Goal: Task Accomplishment & Management: Complete application form

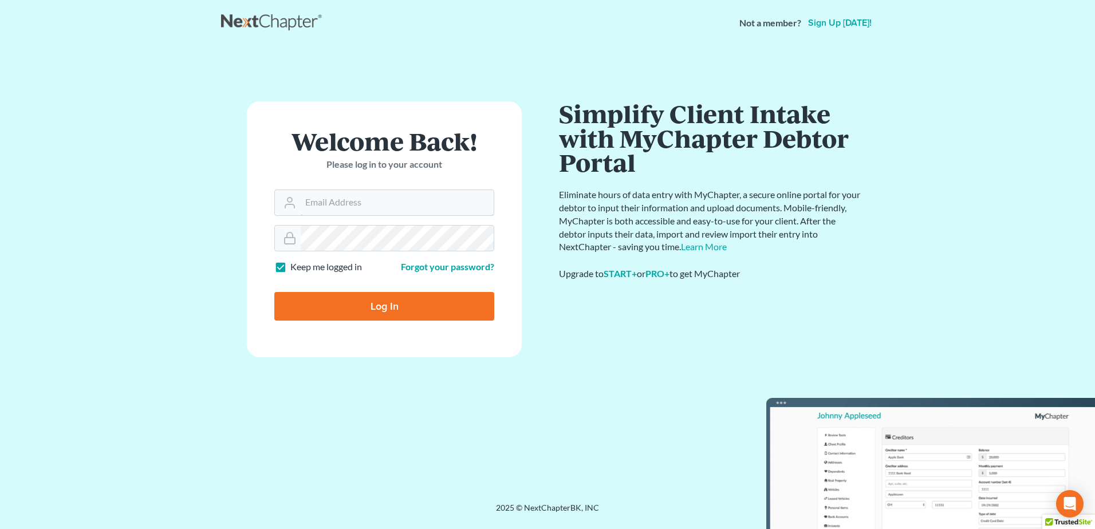
type input "[EMAIL_ADDRESS][DOMAIN_NAME]"
click at [333, 304] on input "Log In" at bounding box center [384, 306] width 220 height 29
type input "Thinking..."
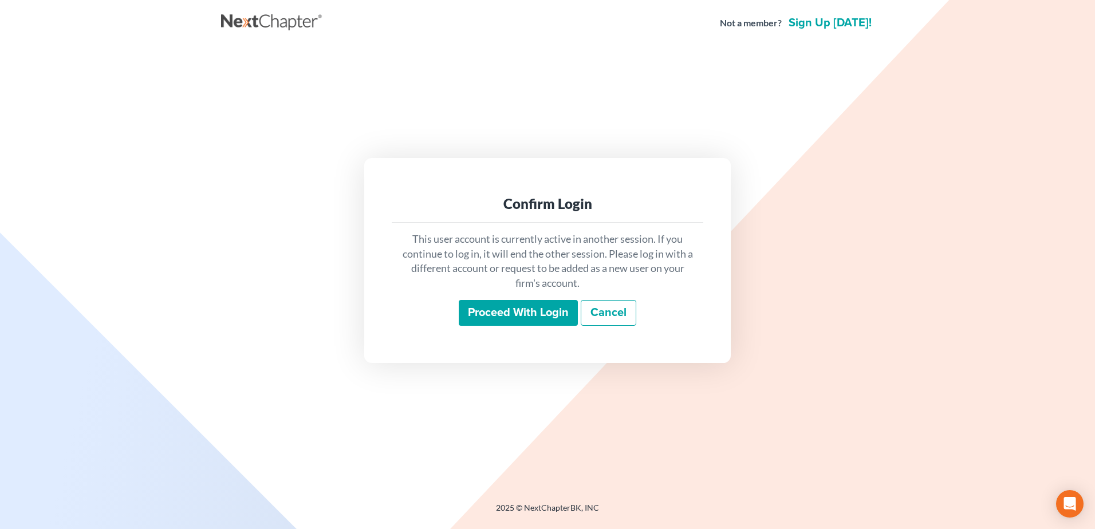
click at [516, 296] on div "This user account is currently active in another session. If you continue to lo…" at bounding box center [548, 279] width 312 height 113
click at [520, 305] on input "Proceed with login" at bounding box center [518, 313] width 119 height 26
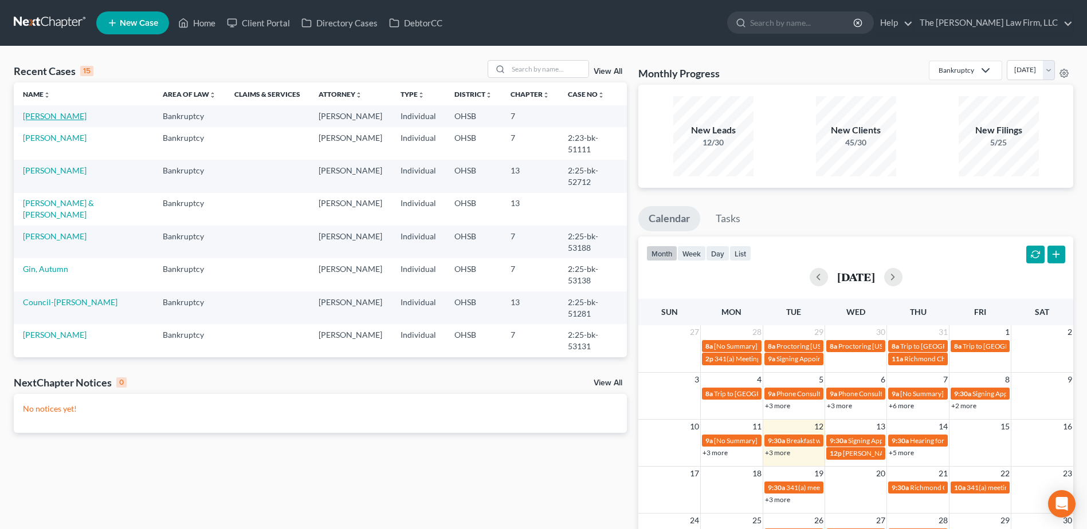
click at [58, 113] on link "[PERSON_NAME]" at bounding box center [55, 116] width 64 height 10
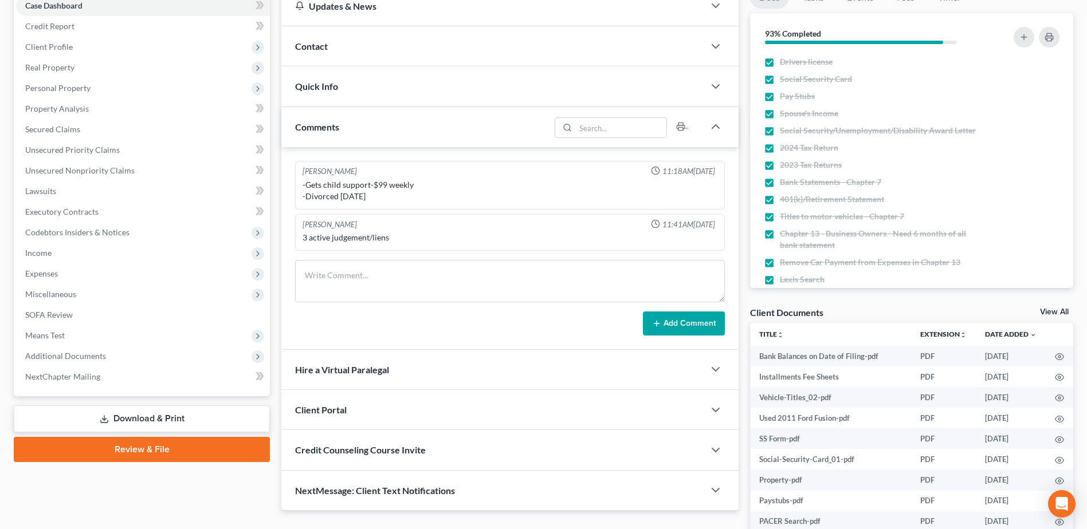
scroll to position [209, 0]
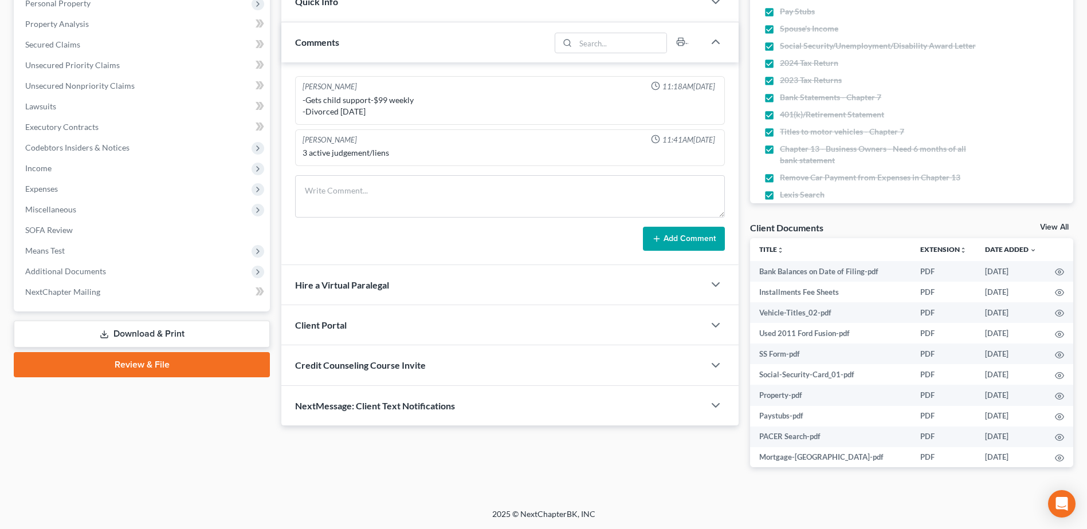
click at [204, 365] on link "Review & File" at bounding box center [142, 364] width 256 height 25
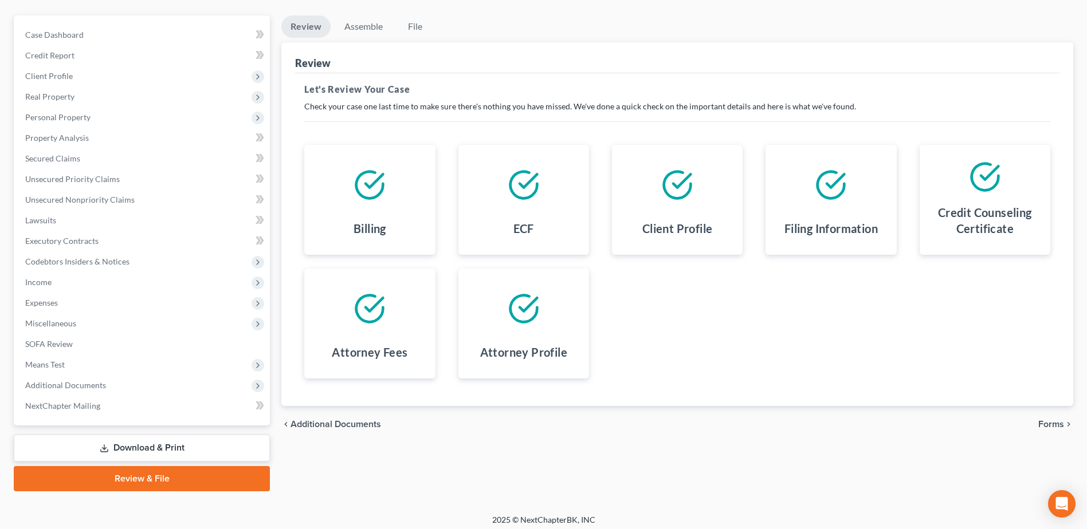
scroll to position [100, 0]
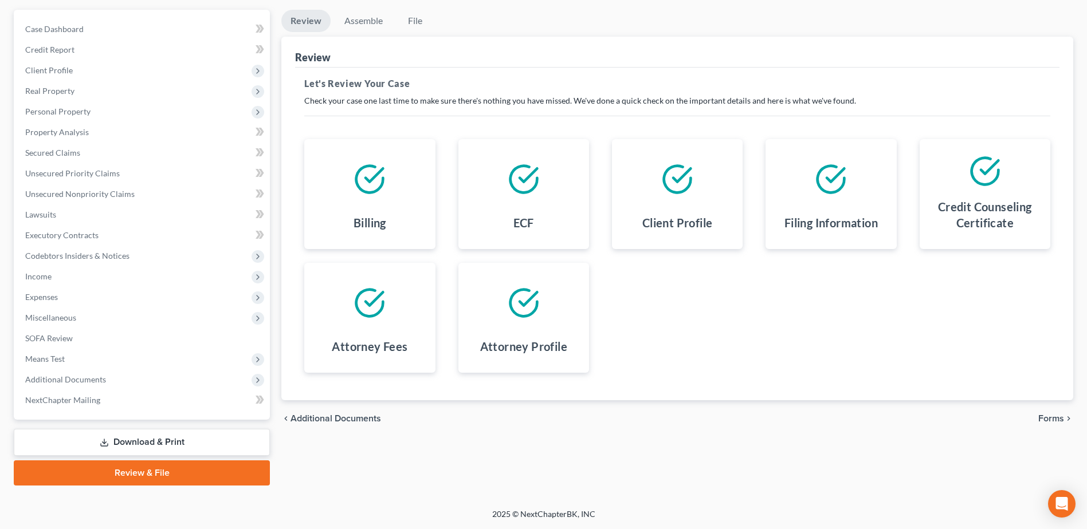
click at [1049, 417] on span "Forms" at bounding box center [1051, 418] width 26 height 9
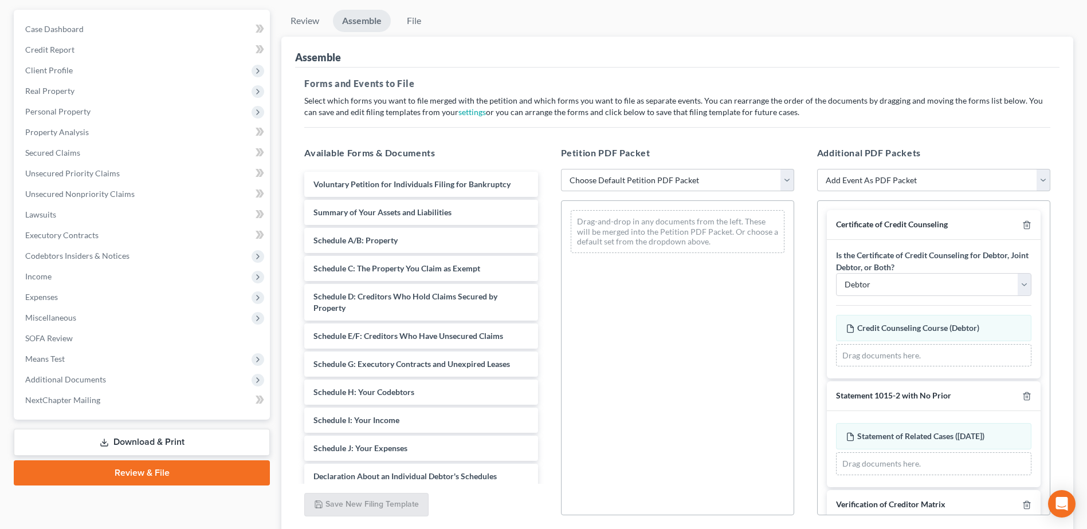
click at [652, 168] on div "Petition PDF Packet Choose Default Petition PDF Packet Emergency Filing (Volunt…" at bounding box center [677, 331] width 256 height 388
click at [651, 180] on select "Choose Default Petition PDF Packet Emergency Filing (Voluntary Petition and Cre…" at bounding box center [677, 180] width 233 height 23
select select "1"
click at [561, 169] on select "Choose Default Petition PDF Packet Emergency Filing (Voluntary Petition and Cre…" at bounding box center [677, 180] width 233 height 23
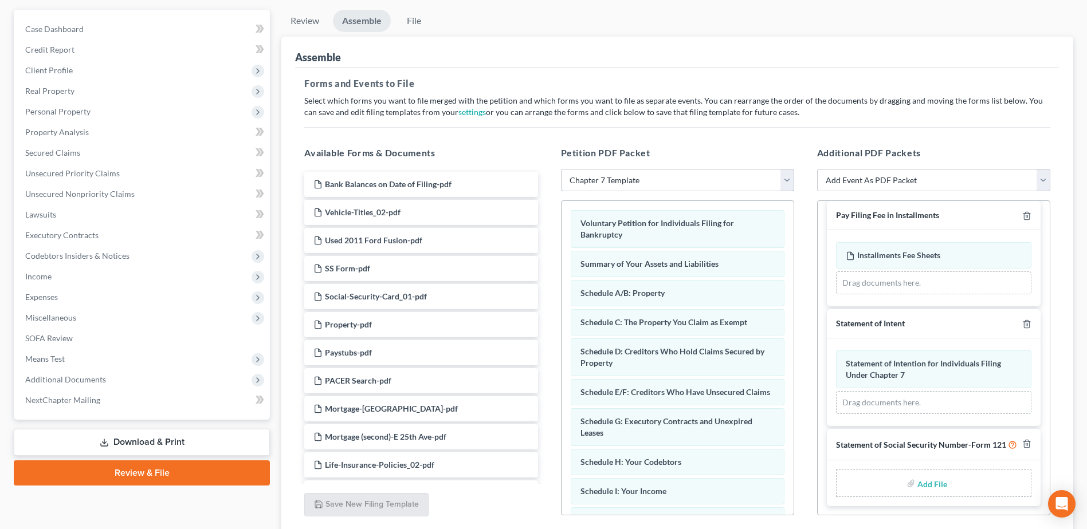
scroll to position [408, 0]
click at [934, 485] on input "file" at bounding box center [930, 483] width 27 height 21
type input "C:\fakepath\SS Form.pdf"
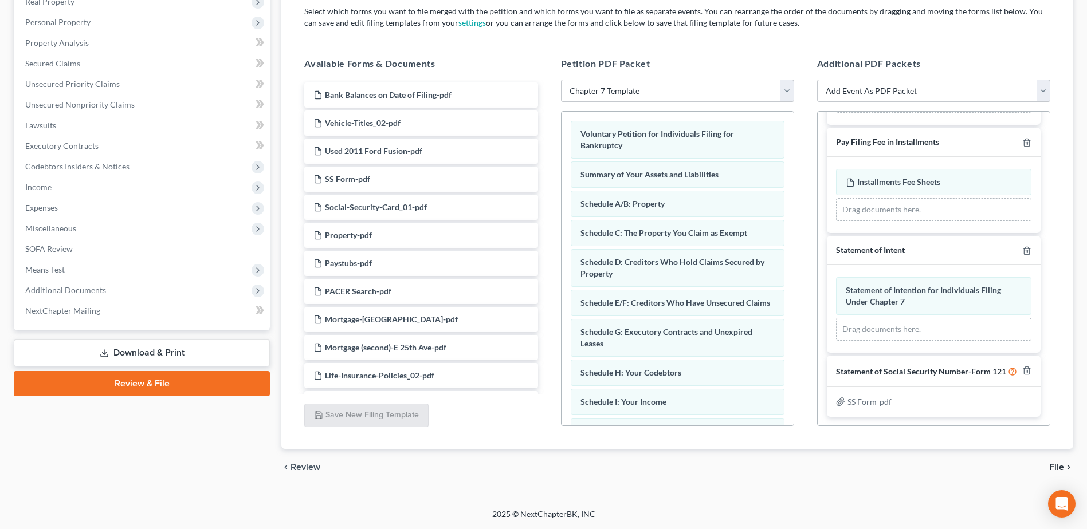
scroll to position [392, 0]
click at [1059, 466] on span "File" at bounding box center [1056, 467] width 15 height 9
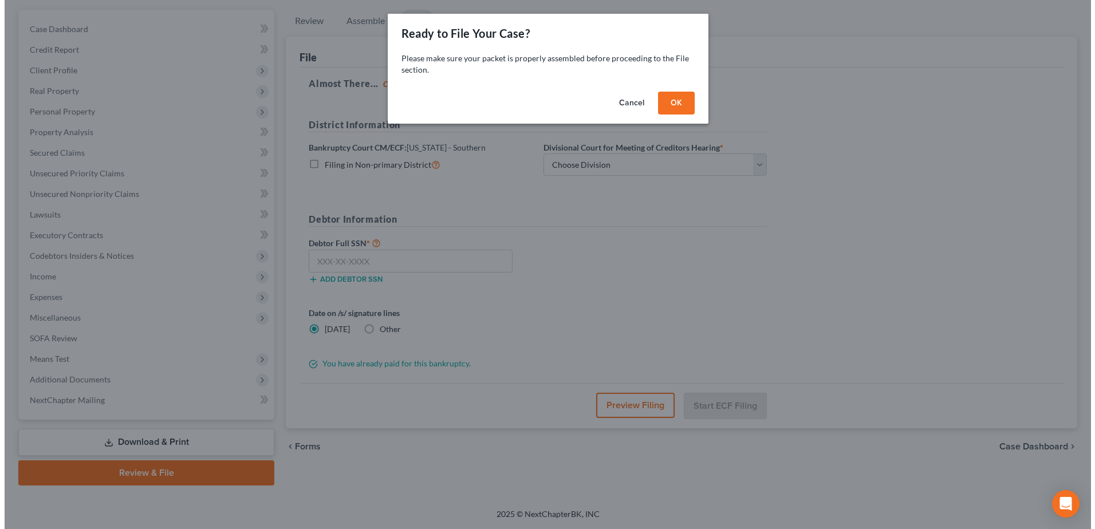
scroll to position [100, 0]
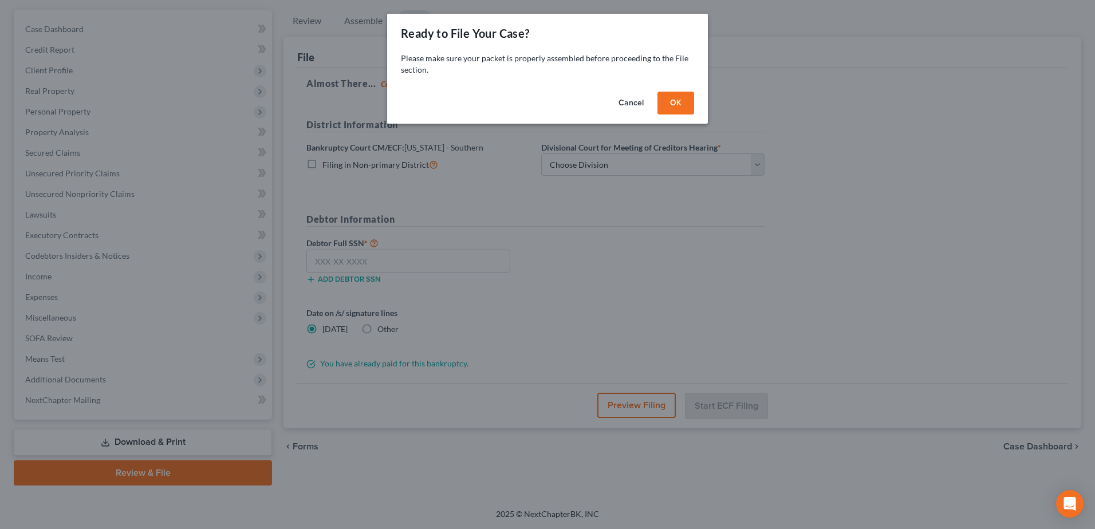
click at [673, 99] on button "OK" at bounding box center [676, 103] width 37 height 23
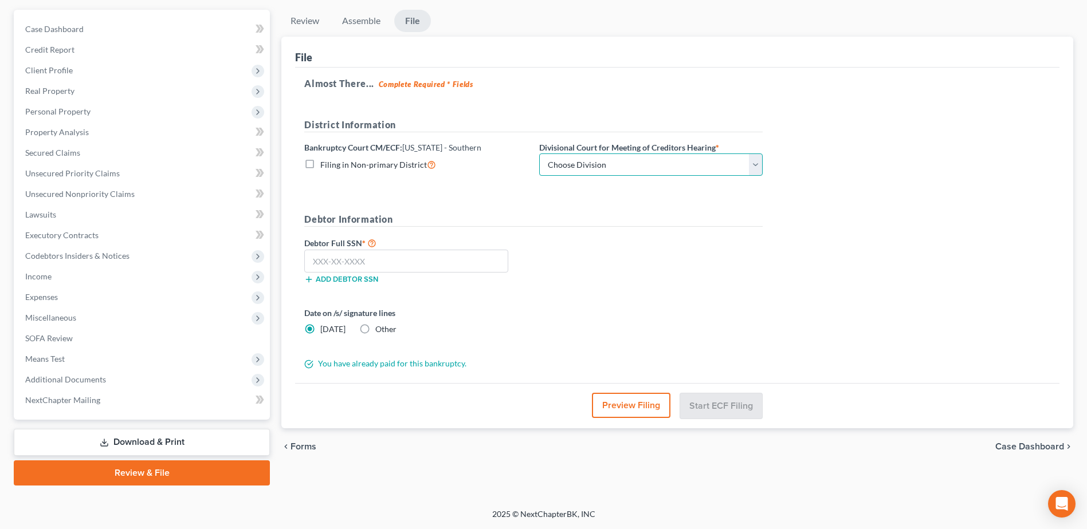
click at [602, 164] on select "Choose Division Cincinnati Columbus Dayton" at bounding box center [650, 165] width 223 height 23
select select "1"
click at [539, 154] on select "Choose Division Cincinnati Columbus Dayton" at bounding box center [650, 165] width 223 height 23
click at [465, 267] on input "text" at bounding box center [406, 261] width 204 height 23
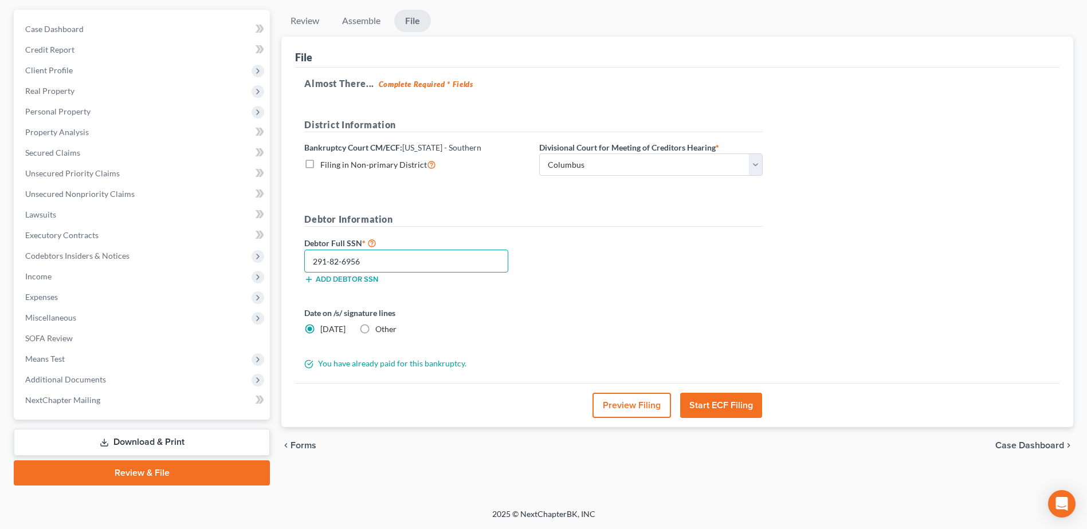
type input "291-82-6956"
click at [646, 403] on button "Preview Filing" at bounding box center [631, 405] width 78 height 25
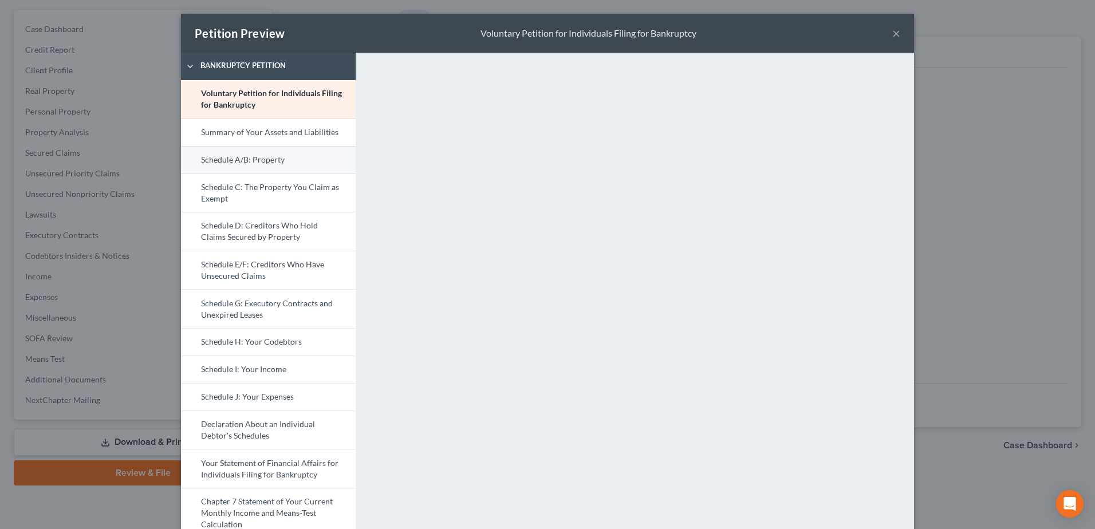
click at [258, 155] on link "Schedule A/B: Property" at bounding box center [268, 159] width 175 height 27
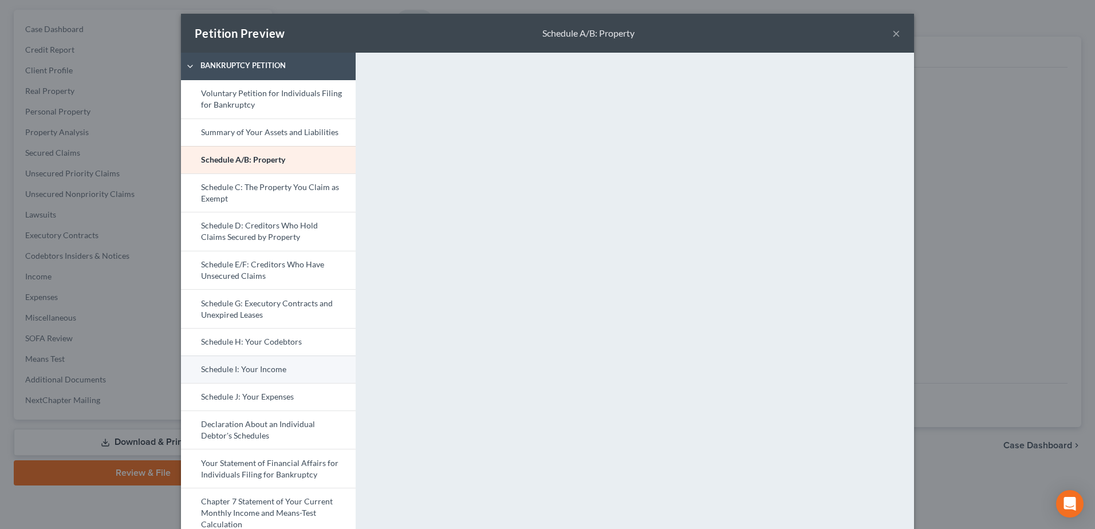
click at [254, 369] on link "Schedule I: Your Income" at bounding box center [268, 369] width 175 height 27
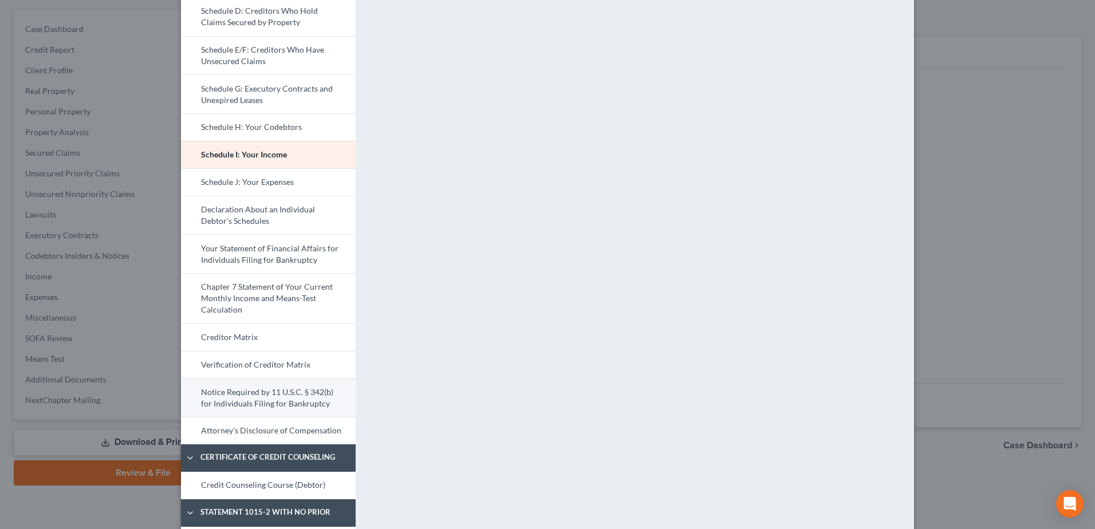
scroll to position [229, 0]
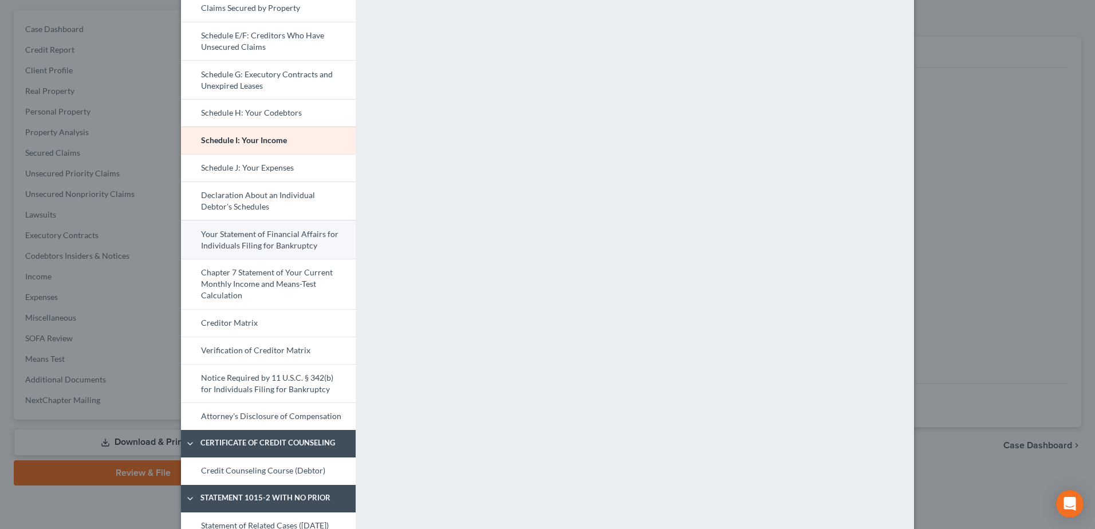
click at [253, 239] on link "Your Statement of Financial Affairs for Individuals Filing for Bankruptcy" at bounding box center [268, 239] width 175 height 39
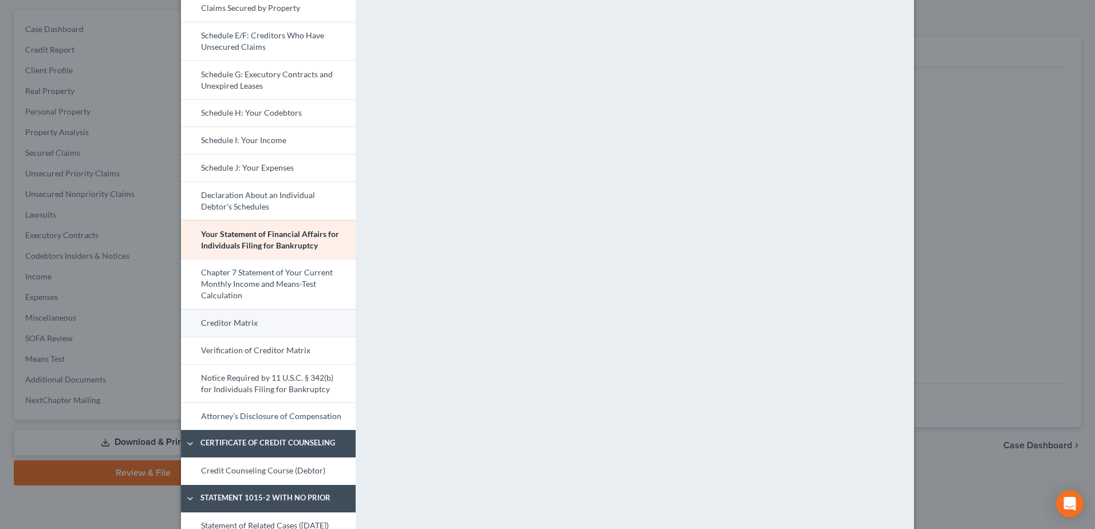
drag, startPoint x: 247, startPoint y: 316, endPoint x: 272, endPoint y: 314, distance: 24.7
click at [247, 316] on link "Creditor Matrix" at bounding box center [268, 322] width 175 height 27
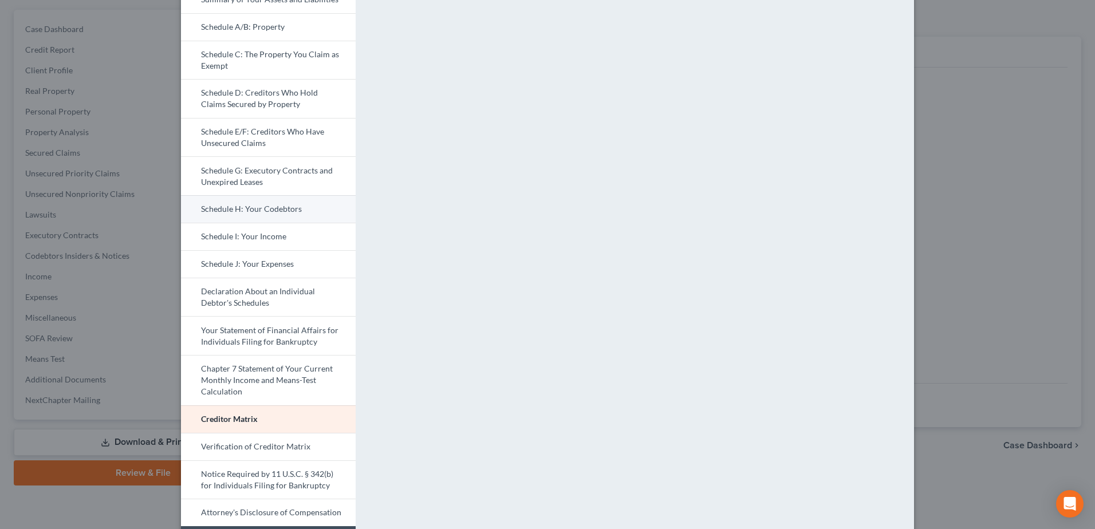
scroll to position [172, 0]
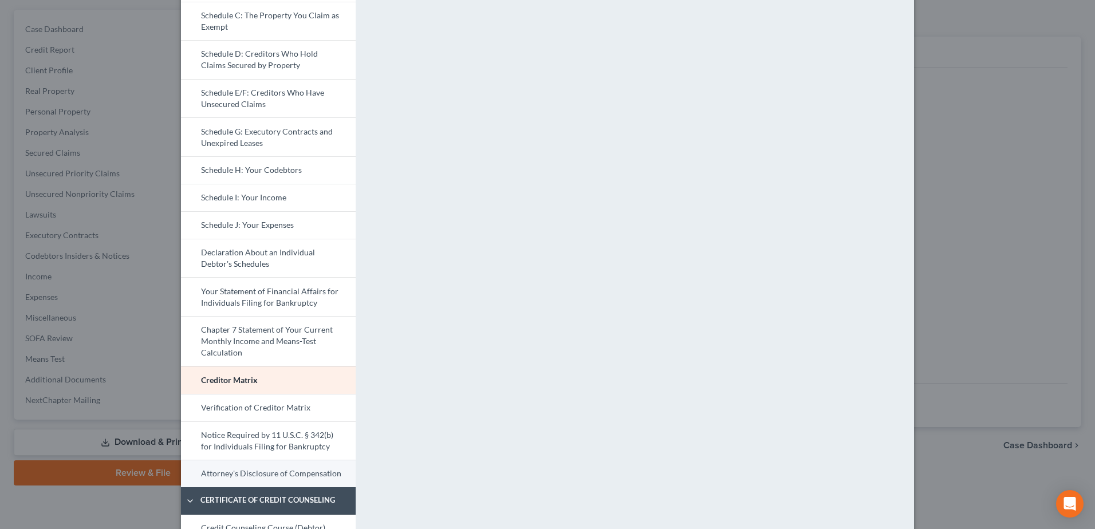
click at [242, 475] on link "Attorney's Disclosure of Compensation" at bounding box center [268, 473] width 175 height 27
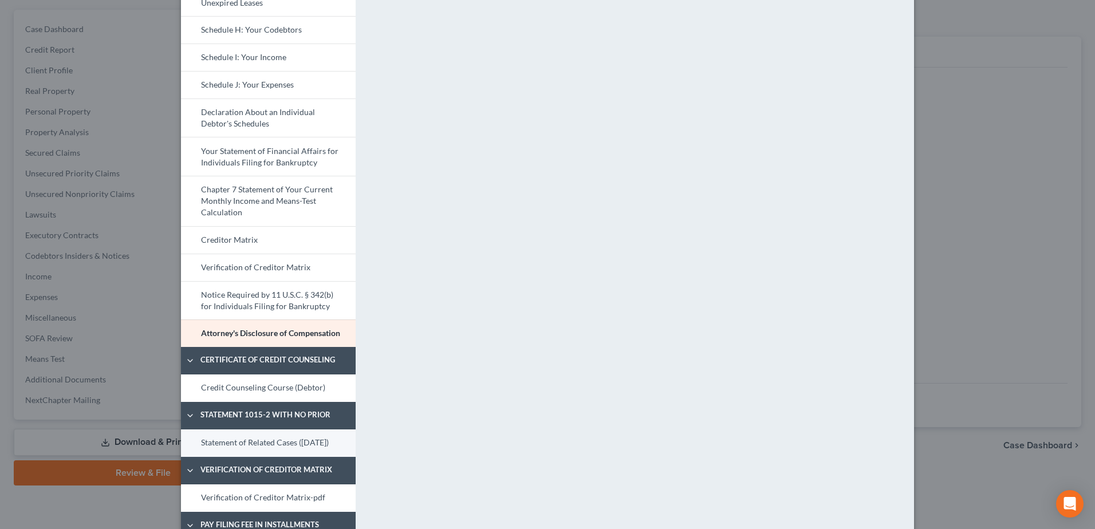
scroll to position [401, 0]
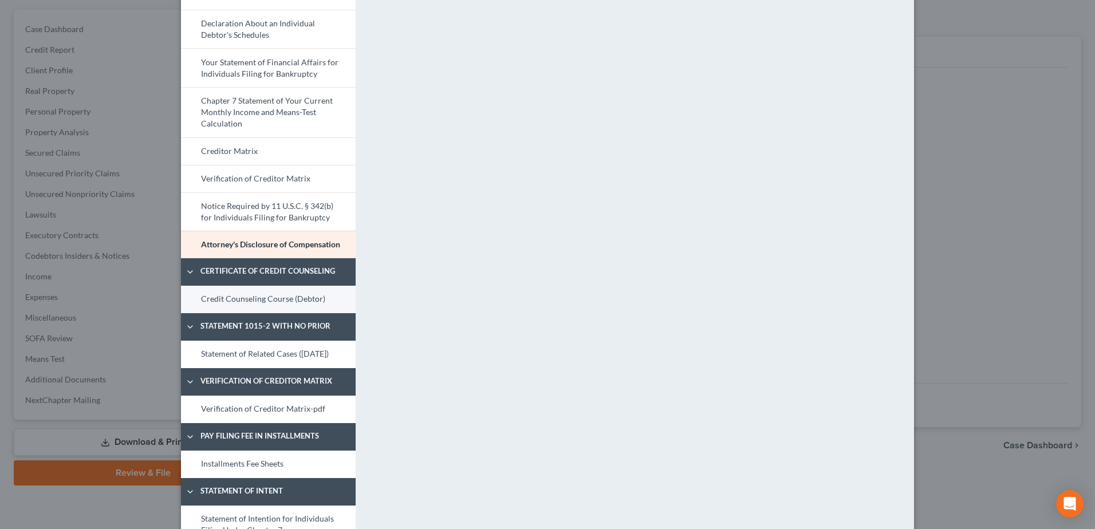
click at [305, 292] on link "Credit Counseling Course (Debtor)" at bounding box center [268, 299] width 175 height 27
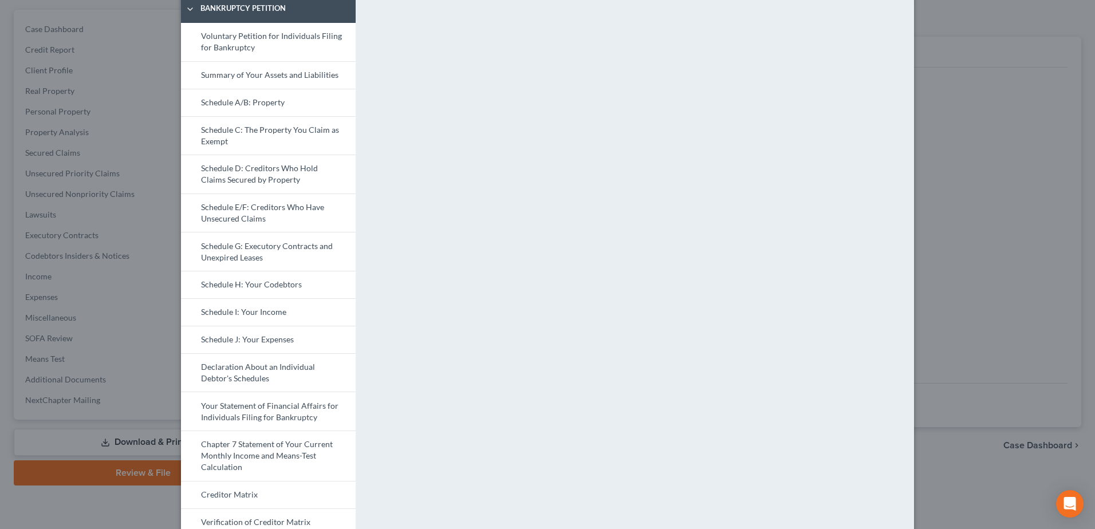
scroll to position [344, 0]
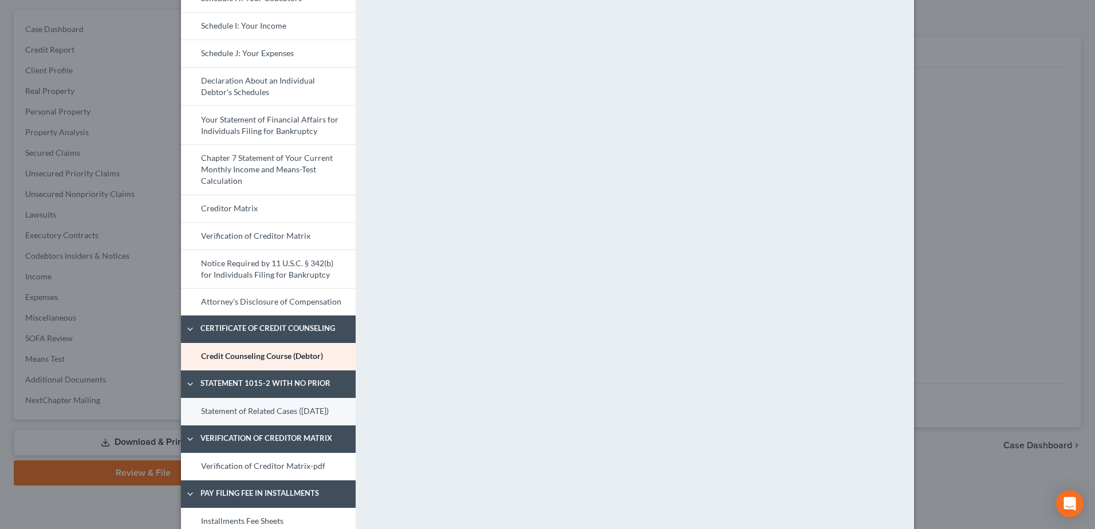
click at [280, 415] on link "Statement of Related Cases (08/11/2025)" at bounding box center [268, 411] width 175 height 27
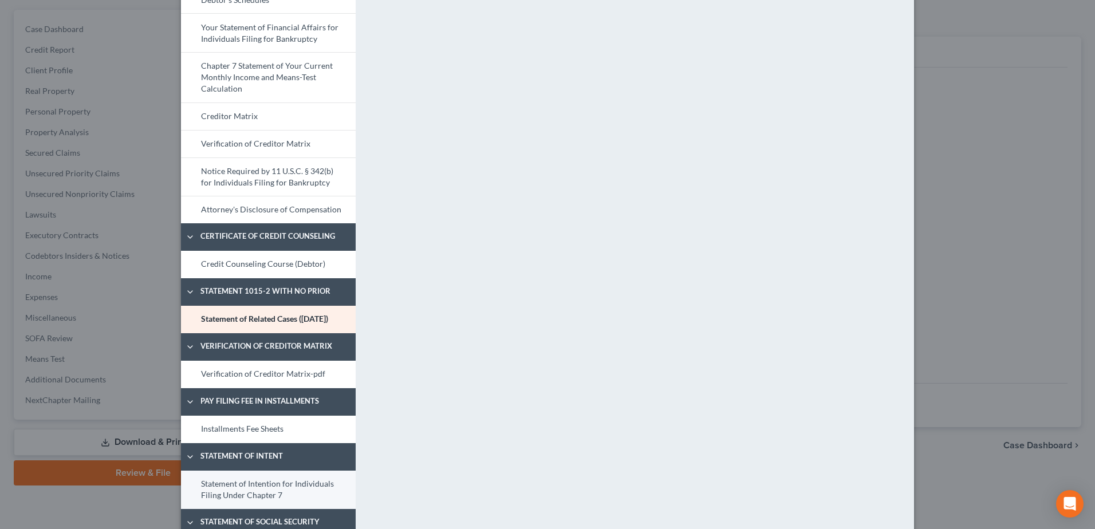
scroll to position [516, 0]
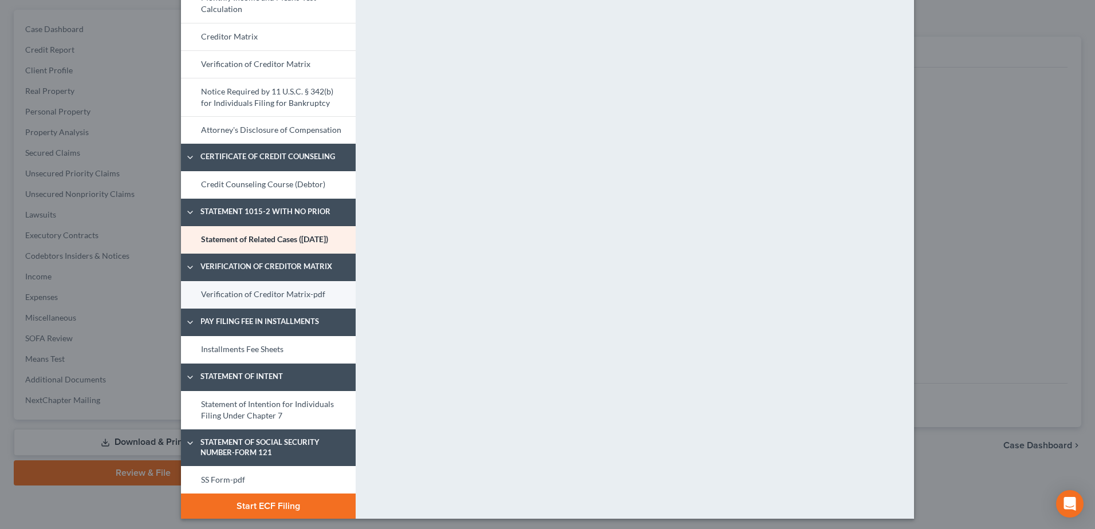
click at [232, 309] on link "Verification of Creditor Matrix-pdf" at bounding box center [268, 294] width 175 height 27
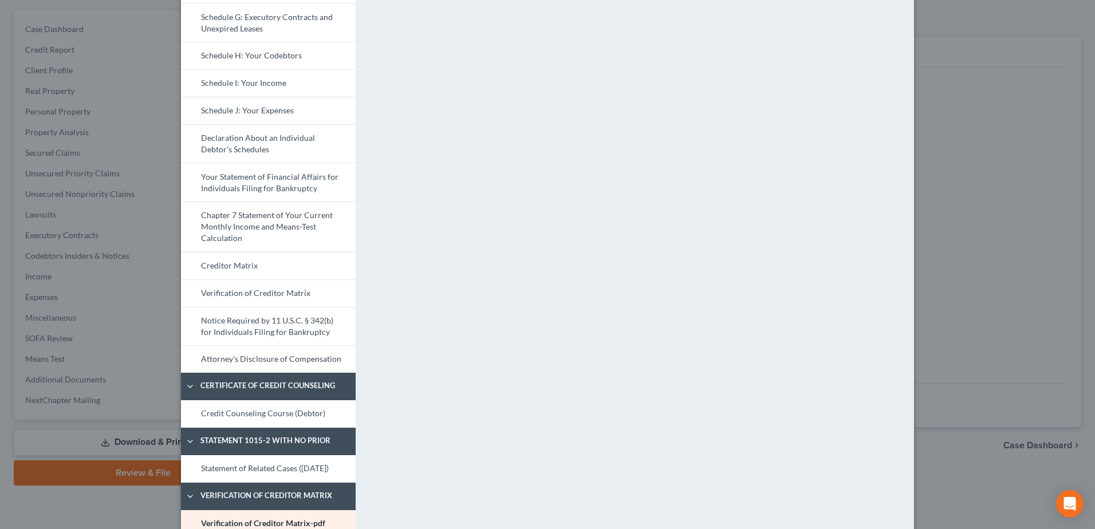
scroll to position [530, 0]
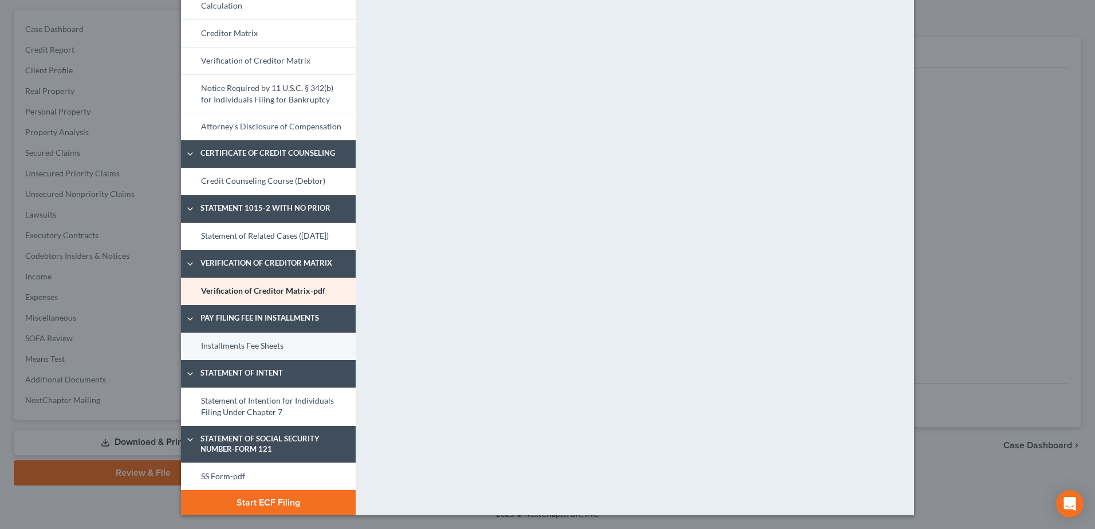
click at [223, 347] on link "Installments Fee Sheets" at bounding box center [268, 346] width 175 height 27
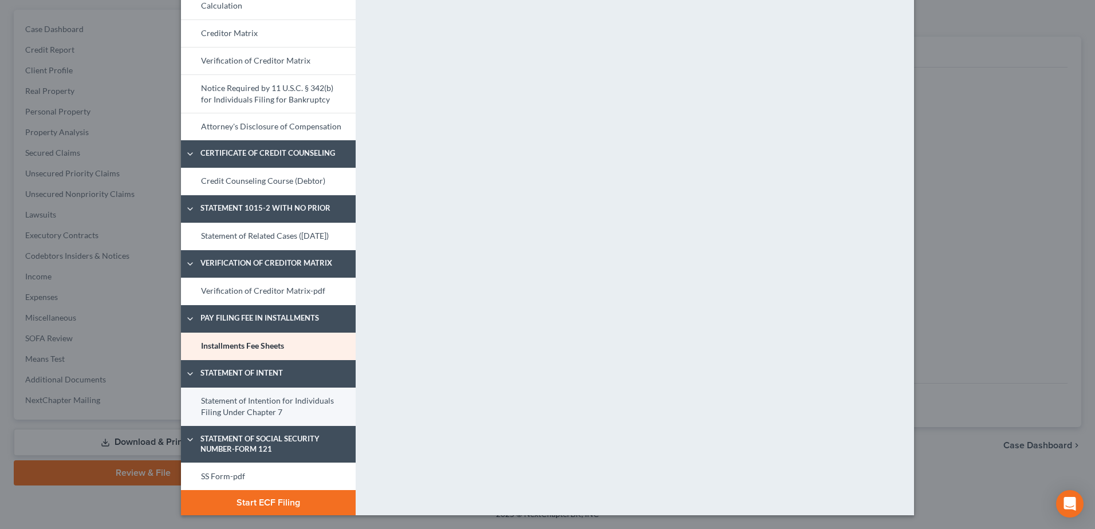
click at [260, 405] on link "Statement of Intention for Individuals Filing Under Chapter 7" at bounding box center [268, 407] width 175 height 38
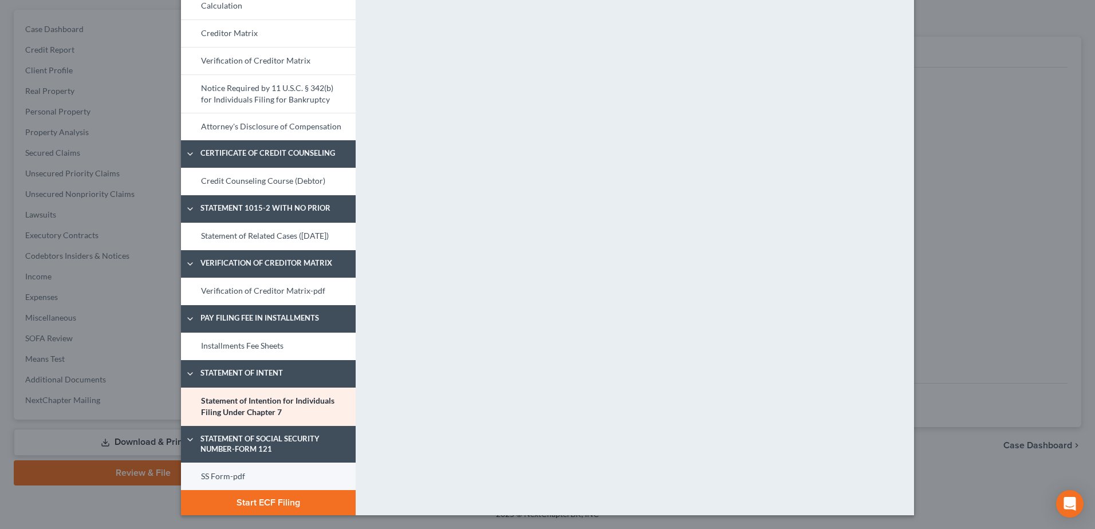
click at [233, 473] on link "SS Form-pdf" at bounding box center [268, 476] width 175 height 27
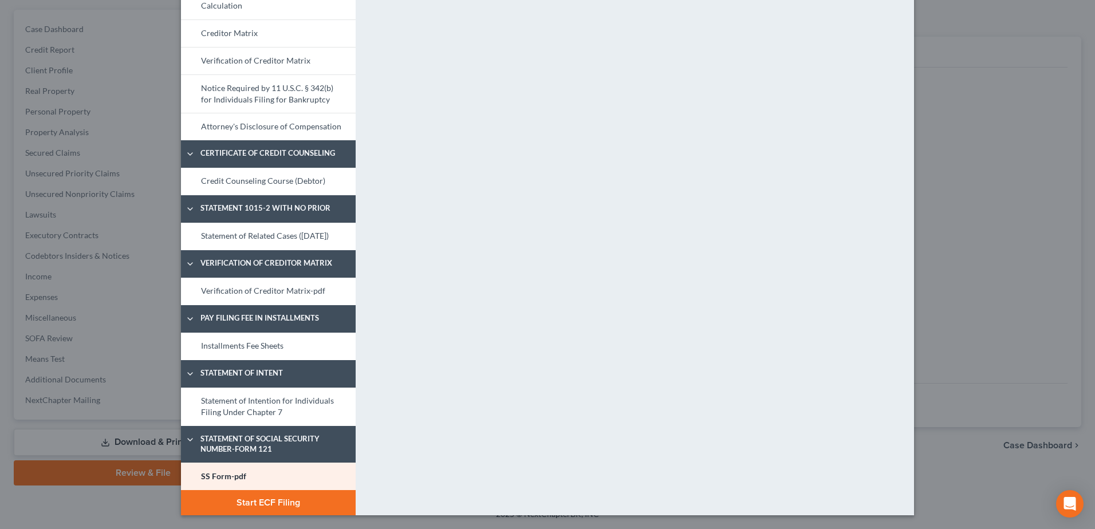
click at [295, 497] on button "Start ECF Filing" at bounding box center [268, 502] width 175 height 25
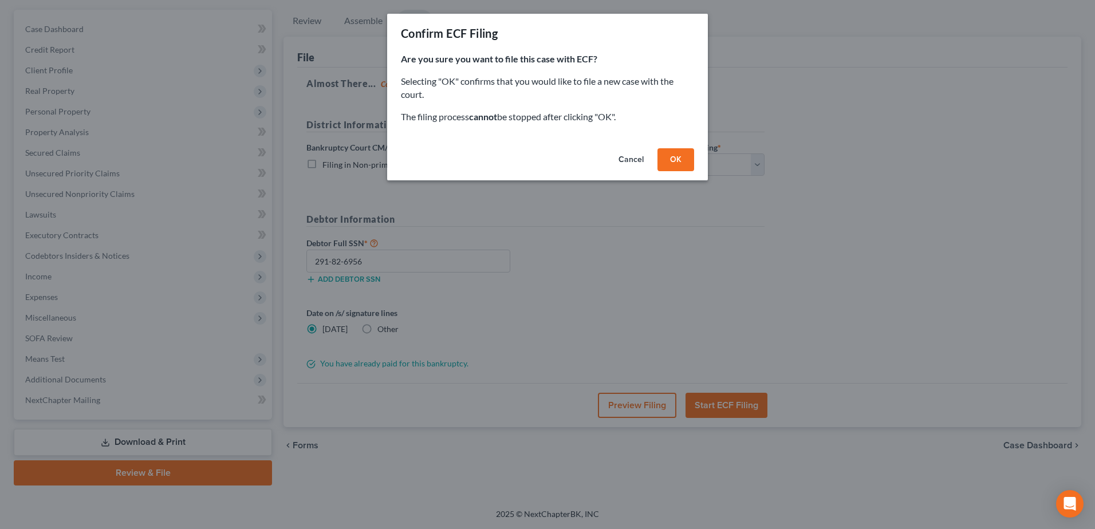
click at [678, 156] on button "OK" at bounding box center [676, 159] width 37 height 23
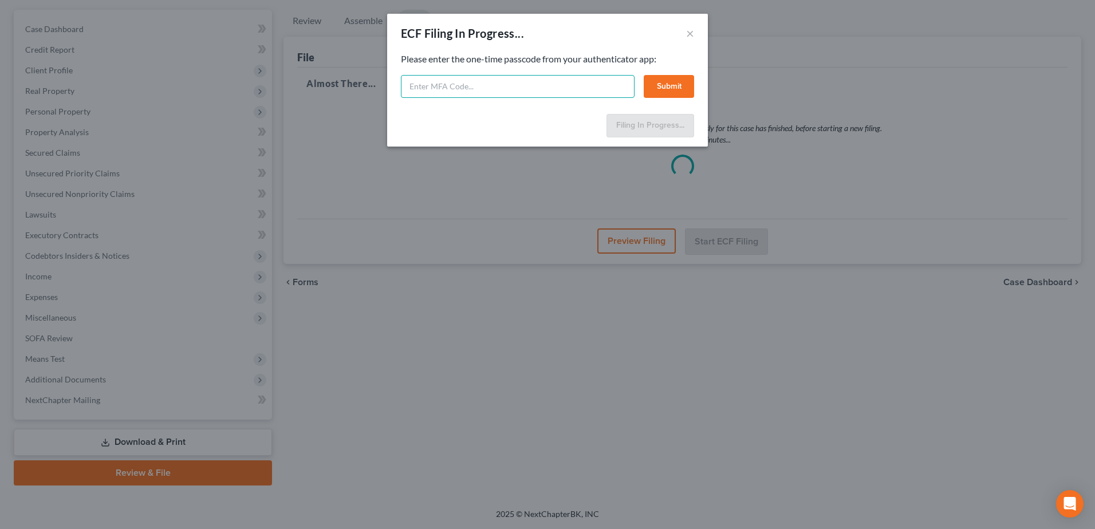
click at [482, 84] on input "text" at bounding box center [518, 86] width 234 height 23
type input "189721"
click at [678, 85] on button "Submit" at bounding box center [669, 86] width 50 height 23
